Goal: Transaction & Acquisition: Purchase product/service

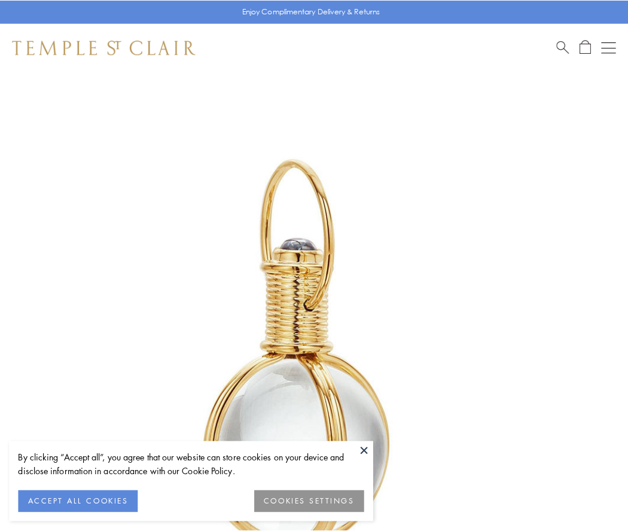
scroll to position [312, 0]
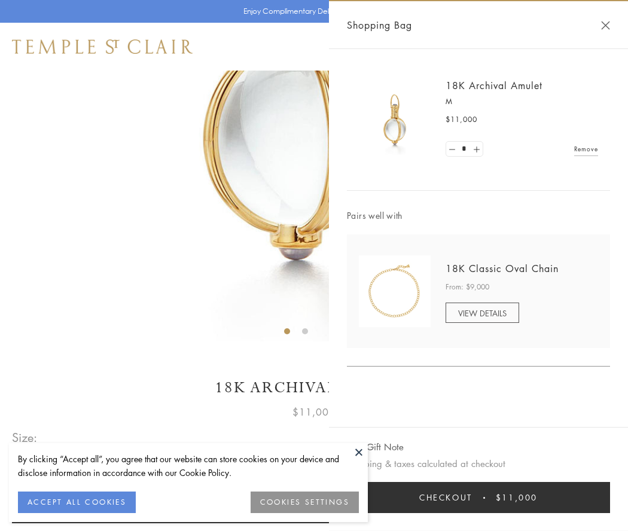
click at [479, 498] on button "Checkout $11,000" at bounding box center [478, 497] width 263 height 31
